Goal: Information Seeking & Learning: Find specific fact

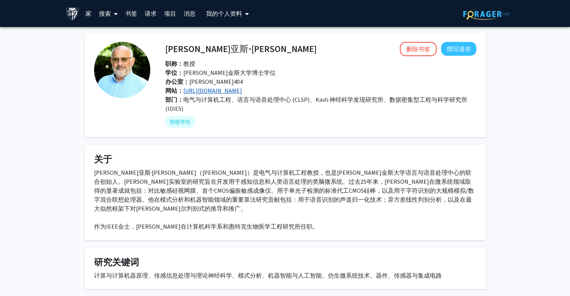
click at [235, 93] on font "http://andreoulab.net/" at bounding box center [212, 90] width 59 height 7
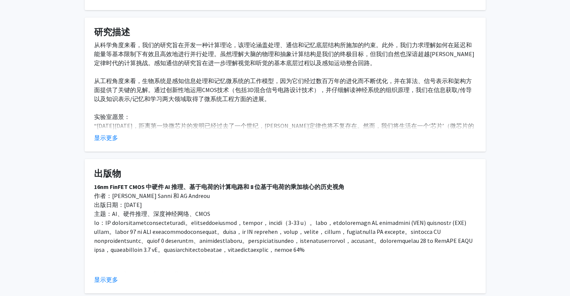
scroll to position [315, 0]
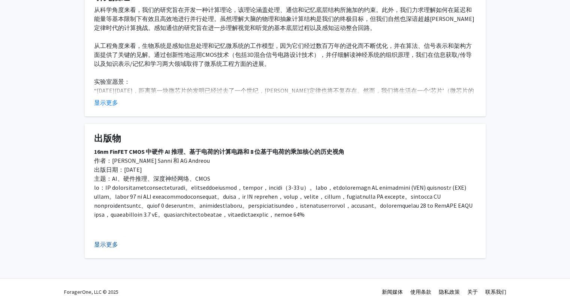
click at [111, 241] on font "显示更多" at bounding box center [106, 244] width 24 height 7
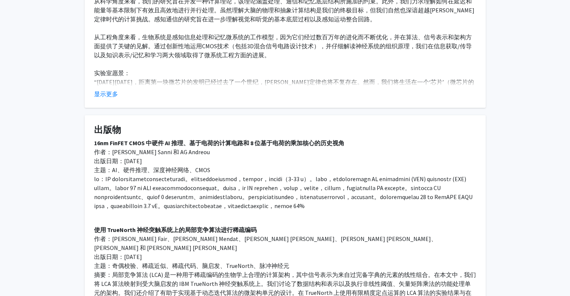
scroll to position [277, 0]
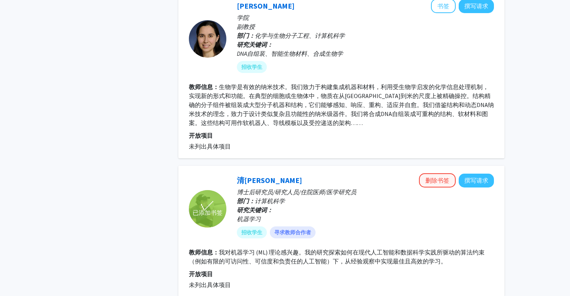
scroll to position [787, 0]
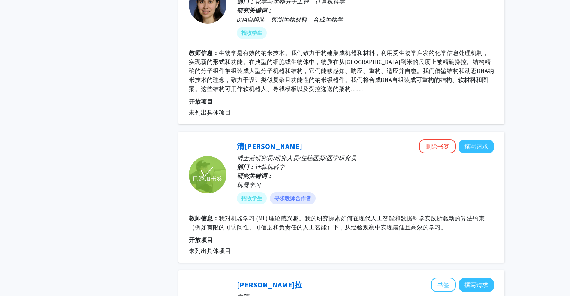
click at [446, 137] on div "✓ 已添加书签 清阮唐 删除书签 撰写请求 博士后研究员/研究人员/住院医师/医学研究员 部门： 计算机科学 研究关键词： 机器学习 招收学生 寻求教师合作者…" at bounding box center [341, 197] width 326 height 131
click at [444, 146] on font "删除书签" at bounding box center [437, 146] width 24 height 7
click at [406, 183] on div "机器学习" at bounding box center [365, 185] width 257 height 9
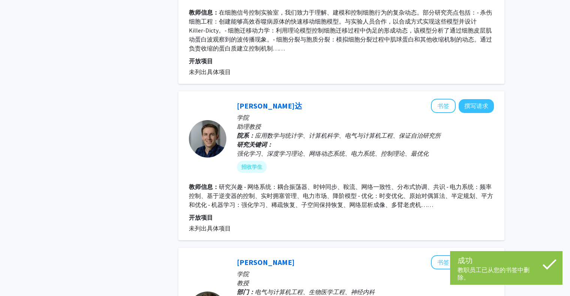
scroll to position [1722, 0]
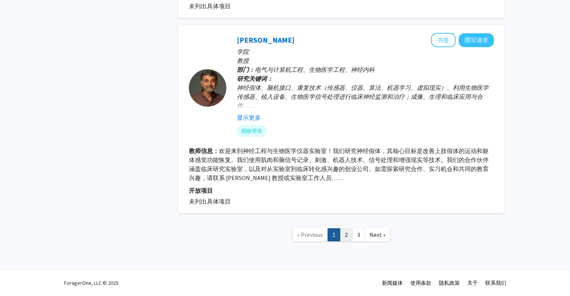
click at [349, 237] on link "2" at bounding box center [346, 235] width 13 height 13
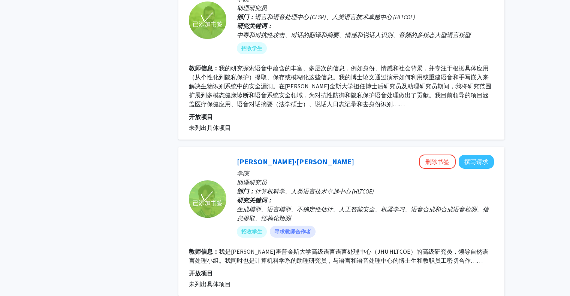
scroll to position [1474, 0]
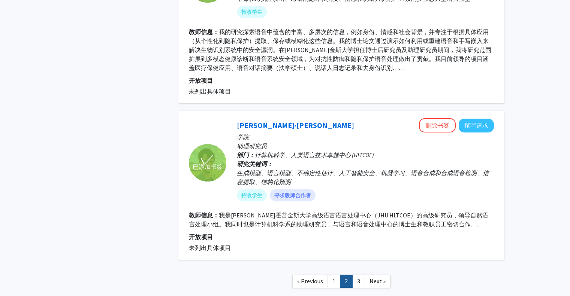
drag, startPoint x: 288, startPoint y: 107, endPoint x: 278, endPoint y: 114, distance: 12.0
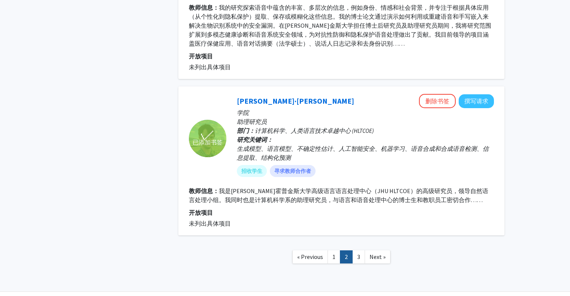
scroll to position [1511, 0]
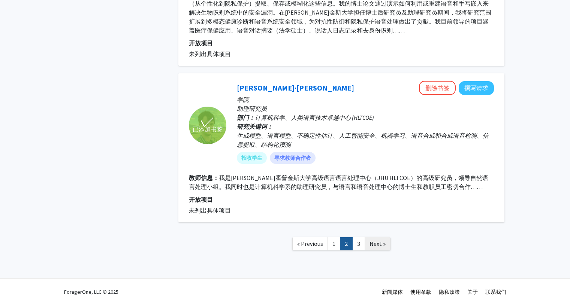
click at [376, 240] on span "Next »" at bounding box center [378, 243] width 16 height 7
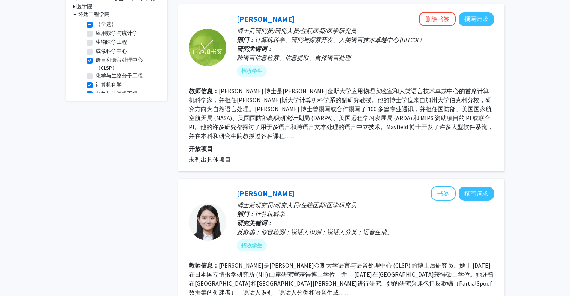
scroll to position [300, 0]
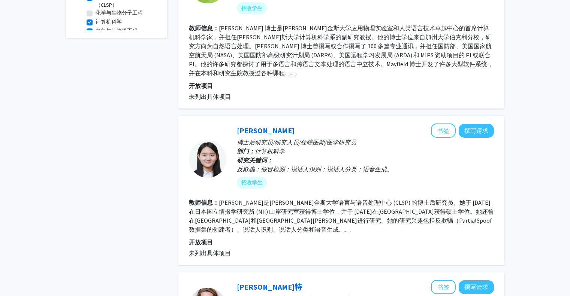
click at [324, 211] on font "张琳是约翰·霍普金斯大学语言与语音处理中心 (CLSP) 的博士后研究员。她于 2024 年在日本国立情报学研究所 (NII) 山岸研究室获得博士学位，并于 …" at bounding box center [341, 216] width 305 height 34
click at [405, 199] on font "张琳是约翰·霍普金斯大学语言与语音处理中心 (CLSP) 的博士后研究员。她于 2024 年在日本国立情报学研究所 (NII) 山岸研究室获得博士学位，并于 …" at bounding box center [341, 216] width 305 height 34
drag, startPoint x: 245, startPoint y: 113, endPoint x: 239, endPoint y: 120, distance: 9.8
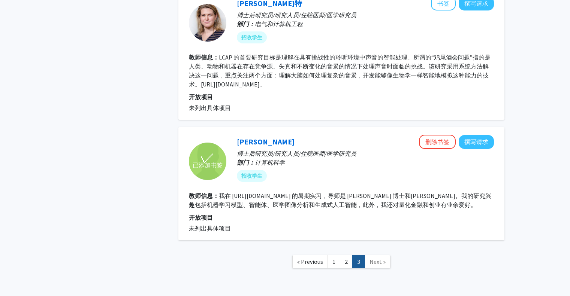
scroll to position [593, 0]
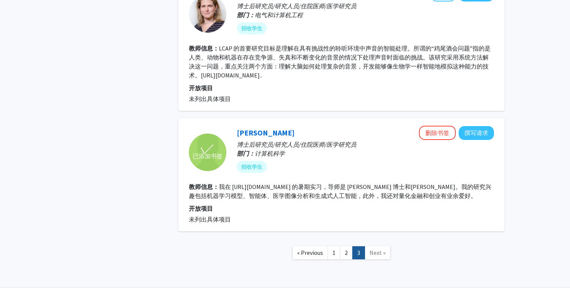
click at [341, 183] on font "我在 https://ccvl.jhu.edu/ 的暑期实习，导师是 Alan Yuille 博士和周宗伟博士。我的研究兴趣包括机器学习模型、智能体、医学图像…" at bounding box center [340, 191] width 302 height 16
drag, startPoint x: 341, startPoint y: 168, endPoint x: 365, endPoint y: 166, distance: 24.1
click at [365, 183] on font "我在 https://ccvl.jhu.edu/ 的暑期实习，导师是 Alan Yuille 博士和周宗伟博士。我的研究兴趣包括机器学习模型、智能体、医学图像…" at bounding box center [340, 191] width 302 height 16
copy font "Alan Yuille"
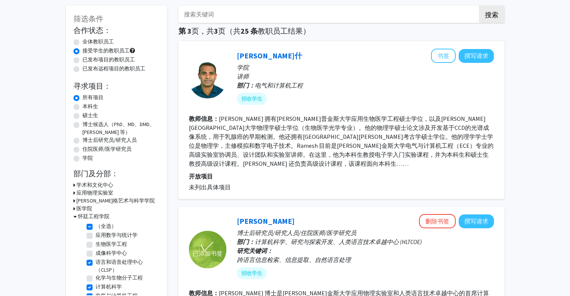
scroll to position [0, 0]
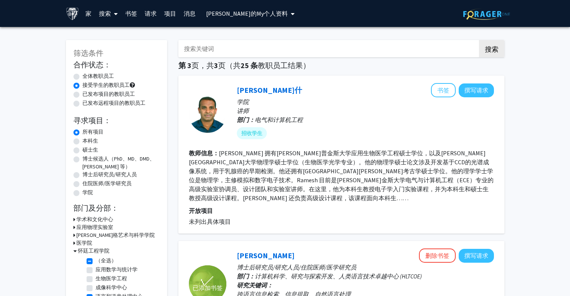
click at [225, 49] on input "搜索关键词" at bounding box center [325, 48] width 294 height 17
type input "zongwei zhou"
click at [479, 40] on button "搜索" at bounding box center [491, 48] width 25 height 17
radio input "true"
checkbox input "false"
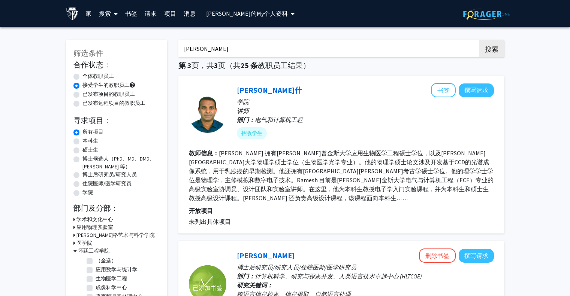
checkbox input "false"
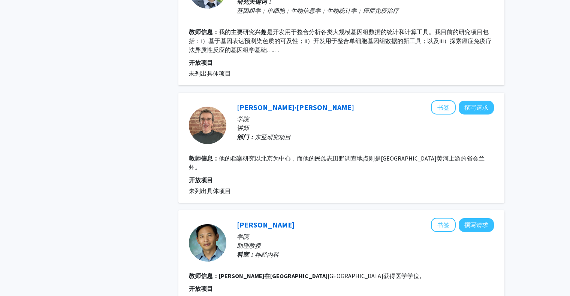
scroll to position [1124, 0]
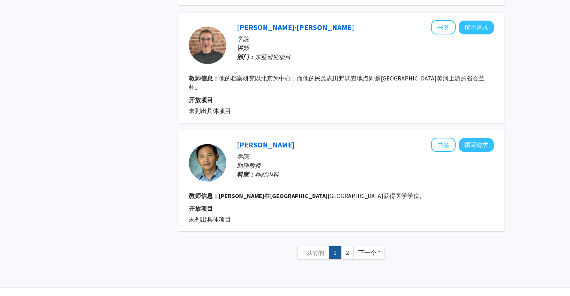
click at [369, 249] on font "下一个 ”" at bounding box center [369, 252] width 22 height 7
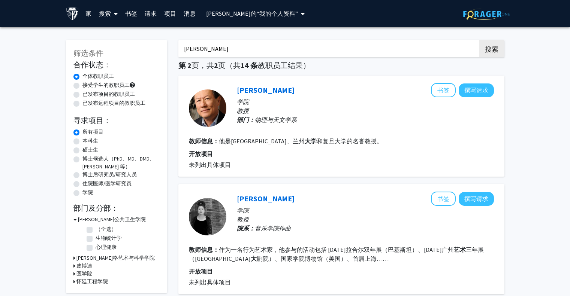
drag, startPoint x: 237, startPoint y: 53, endPoint x: 164, endPoint y: 40, distance: 74.5
paste input "Alan Yuille"
type input "Alan Yuille"
click at [479, 40] on button "搜索" at bounding box center [491, 48] width 25 height 17
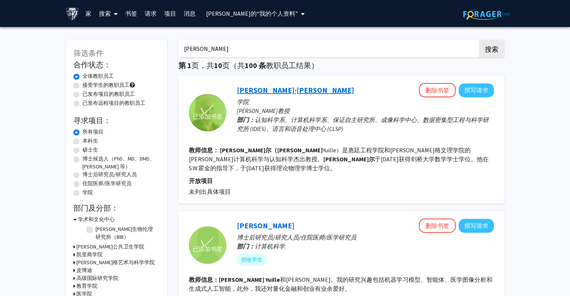
click at [263, 92] on font "艾伦·尤尔" at bounding box center [295, 89] width 117 height 9
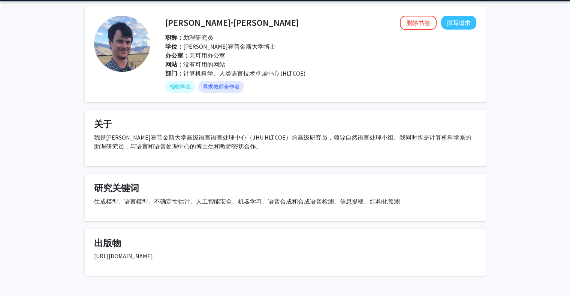
scroll to position [53, 0]
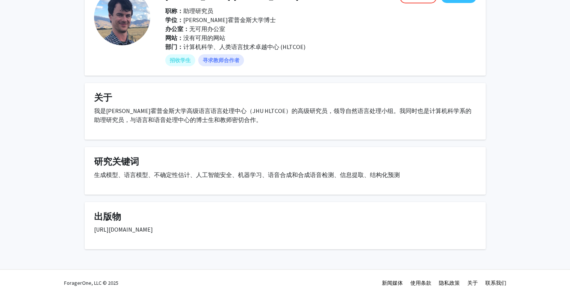
drag, startPoint x: 277, startPoint y: 229, endPoint x: 94, endPoint y: 230, distance: 182.9
click at [94, 230] on p "[URL][DOMAIN_NAME]" at bounding box center [285, 229] width 382 height 9
copy font "[URL][DOMAIN_NAME]"
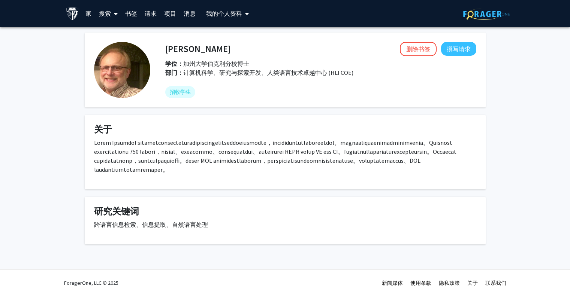
scroll to position [13, 0]
click at [18, 67] on div "詹姆斯·梅菲尔德 删除书签 撰写请求 学位： 加州大学伯克利分校博士 部门： 计算机科学、研究与探索开发、人类语言技术卓越中心 (HLTCOE) 招收学生 关…" at bounding box center [285, 148] width 570 height 242
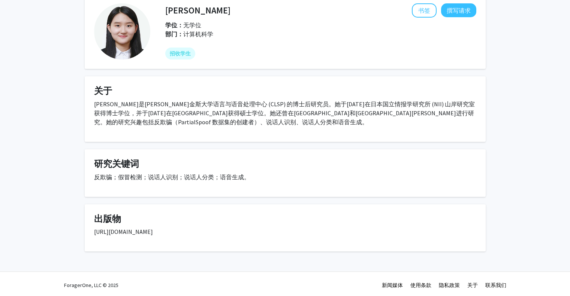
scroll to position [41, 0]
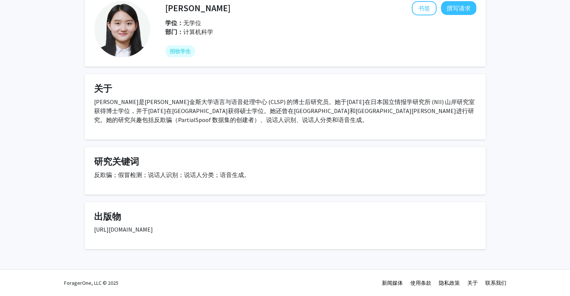
drag, startPoint x: 242, startPoint y: 230, endPoint x: 93, endPoint y: 229, distance: 149.9
click at [93, 229] on fg-card "出版物 [URL][DOMAIN_NAME]" at bounding box center [285, 226] width 401 height 48
copy font "[URL][DOMAIN_NAME]"
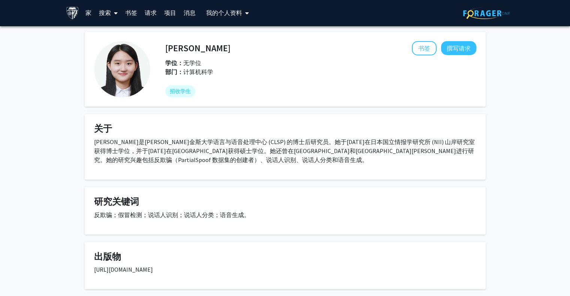
scroll to position [0, 0]
